Goal: Information Seeking & Learning: Understand process/instructions

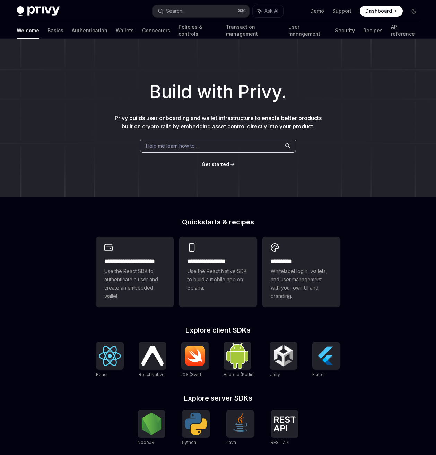
click at [34, 33] on div "Welcome Basics Authentication Wallets Connectors Policies & controls Transactio…" at bounding box center [218, 30] width 403 height 17
click at [47, 33] on link "Basics" at bounding box center [55, 30] width 16 height 17
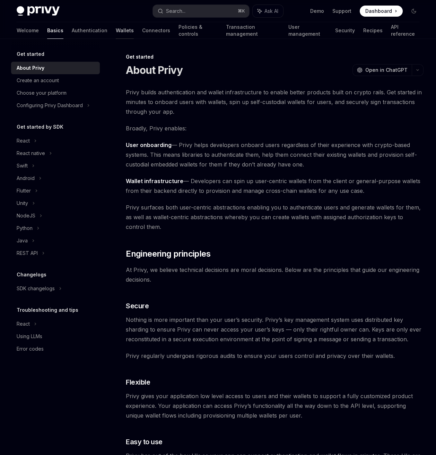
click at [116, 30] on link "Wallets" at bounding box center [125, 30] width 18 height 17
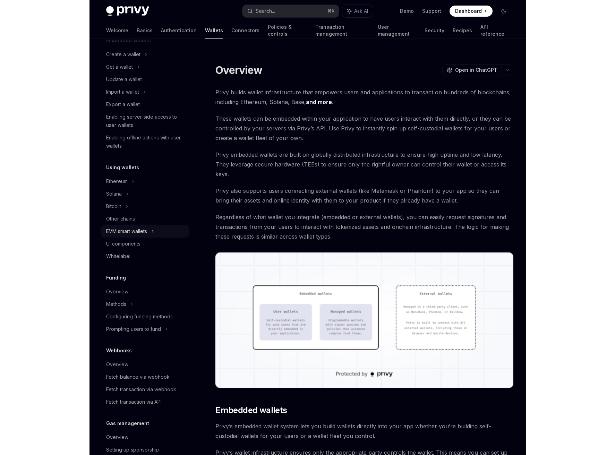
scroll to position [54, 0]
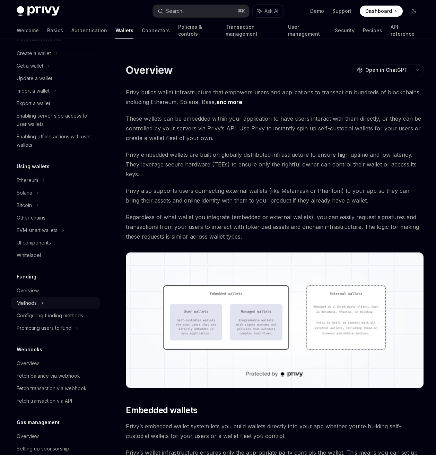
click at [34, 303] on div "Methods" at bounding box center [27, 303] width 20 height 8
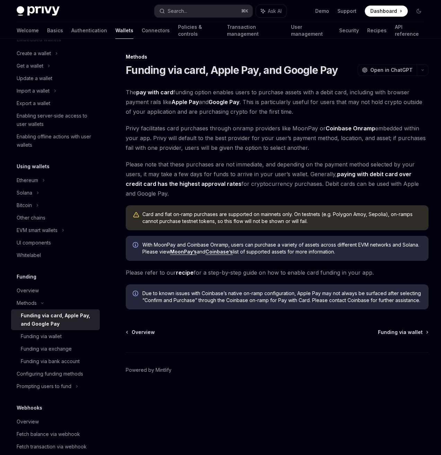
click at [183, 52] on div "Methods Funding via card, Apple Pay, and Google Pay OpenAI Open in ChatGPT Open…" at bounding box center [220, 225] width 419 height 373
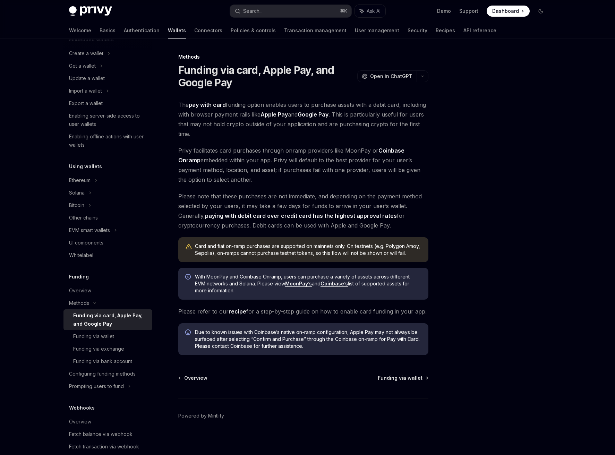
click at [341, 285] on link "Coinbase’s" at bounding box center [333, 283] width 27 height 6
click at [109, 376] on div "Configuring funding methods" at bounding box center [102, 373] width 67 height 8
type textarea "*"
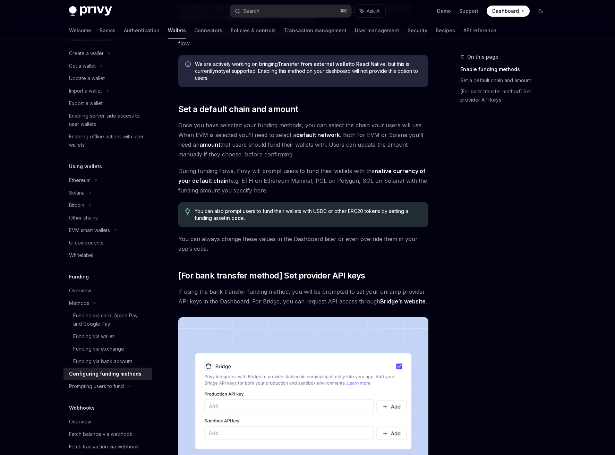
scroll to position [174, 0]
